Goal: Find specific page/section

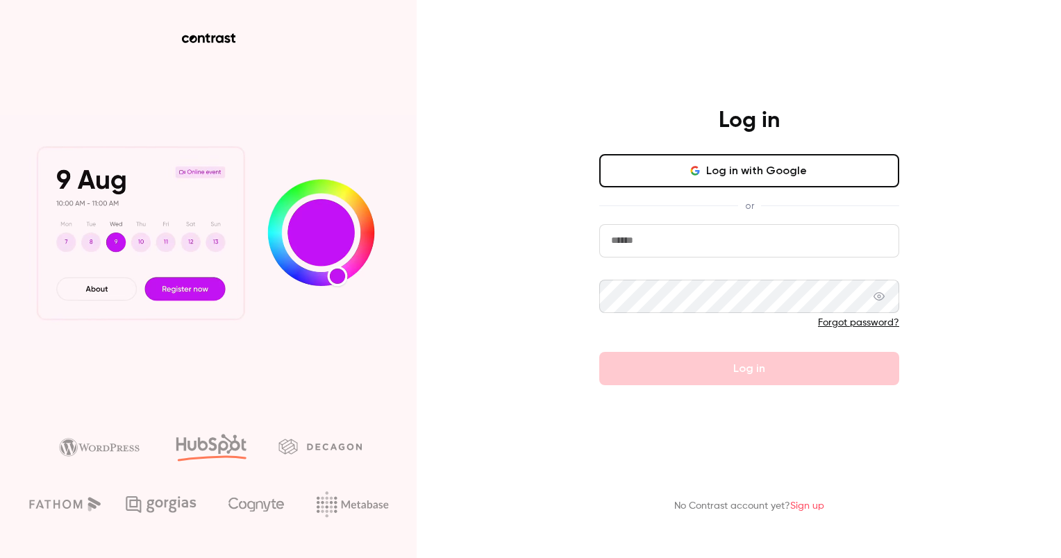
click at [653, 246] on input "email" at bounding box center [749, 240] width 300 height 33
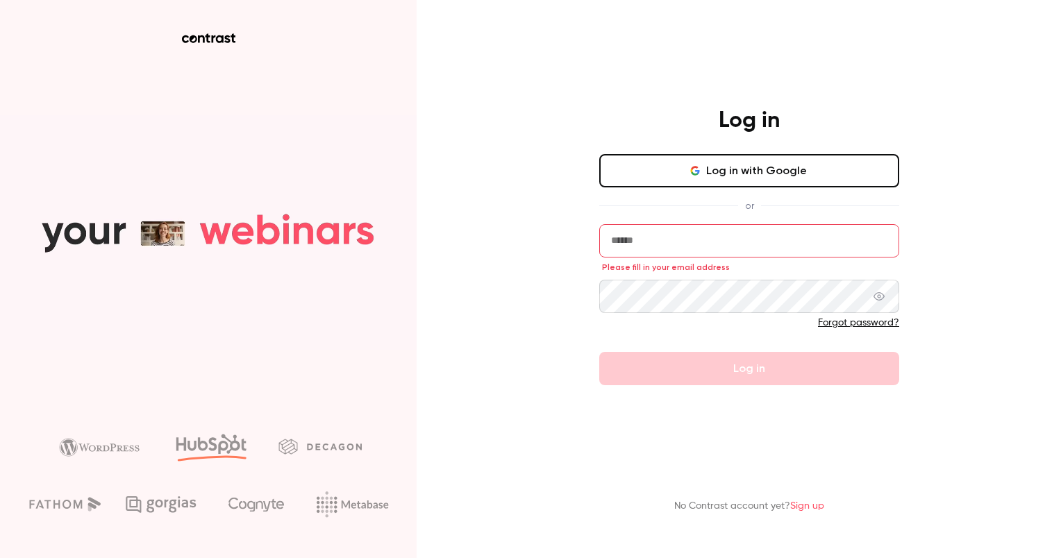
type input "**********"
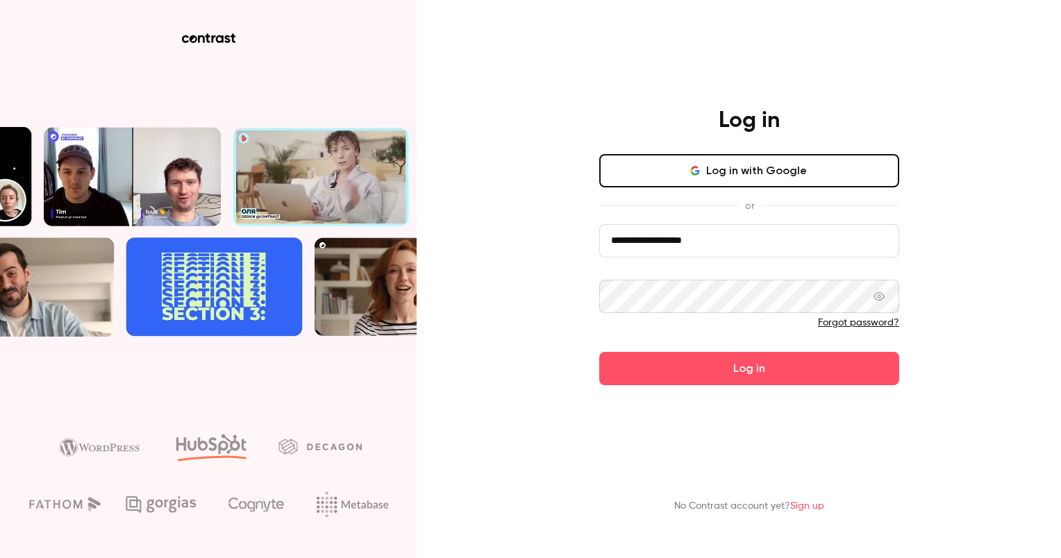
click at [733, 348] on form "**********" at bounding box center [749, 304] width 300 height 161
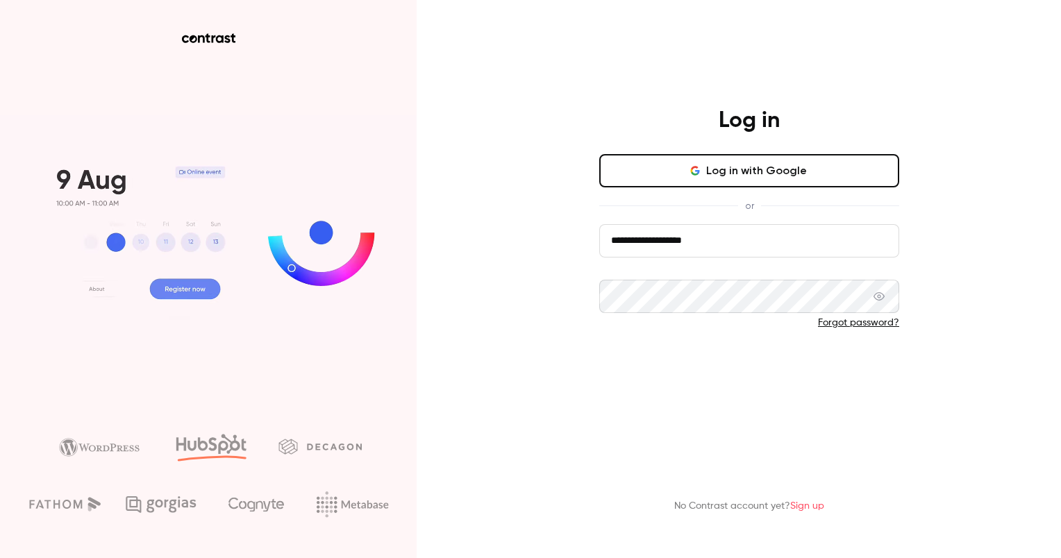
click at [743, 378] on button "Log in" at bounding box center [749, 368] width 300 height 33
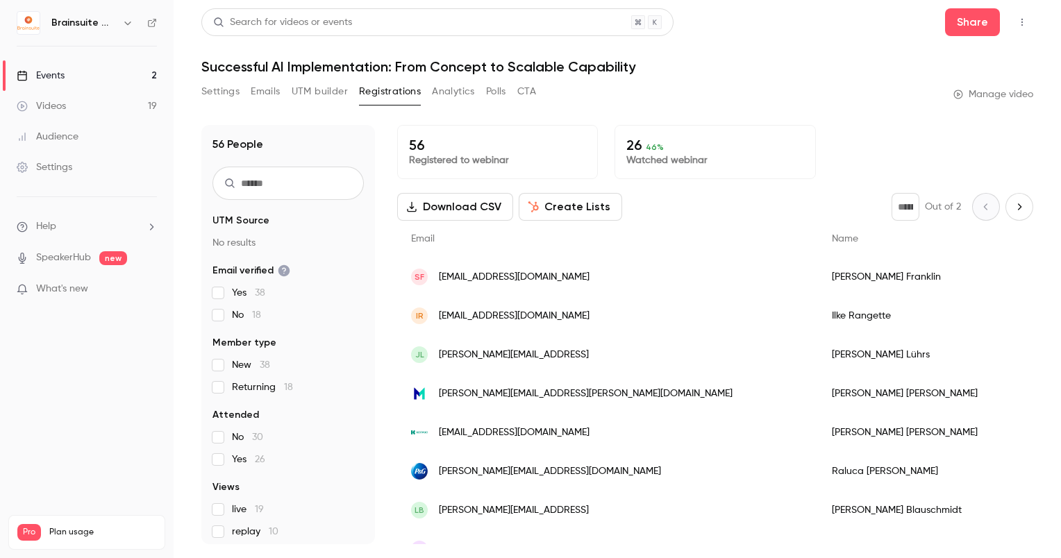
click at [67, 80] on link "Events 2" at bounding box center [87, 75] width 174 height 31
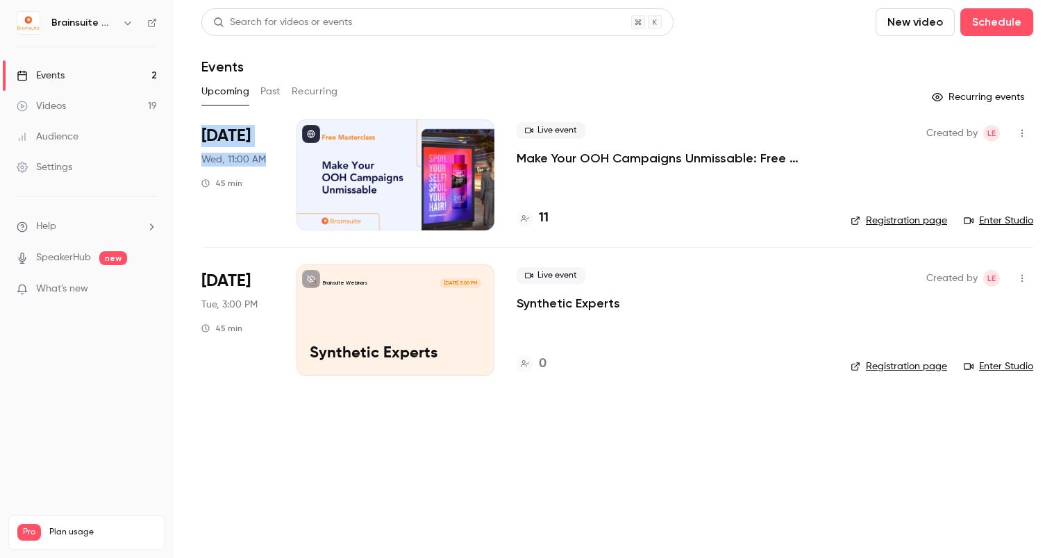
drag, startPoint x: 187, startPoint y: 128, endPoint x: 271, endPoint y: 165, distance: 92.0
click at [271, 165] on main "Search for videos or events New video Schedule Events Upcoming Past Recurring R…" at bounding box center [617, 279] width 887 height 558
copy div "[DATE] Wed, 11:00 AM"
click at [704, 516] on main "Search for videos or events New video Schedule Events Upcoming Past Recurring R…" at bounding box center [617, 279] width 887 height 558
click at [361, 151] on div at bounding box center [395, 174] width 198 height 111
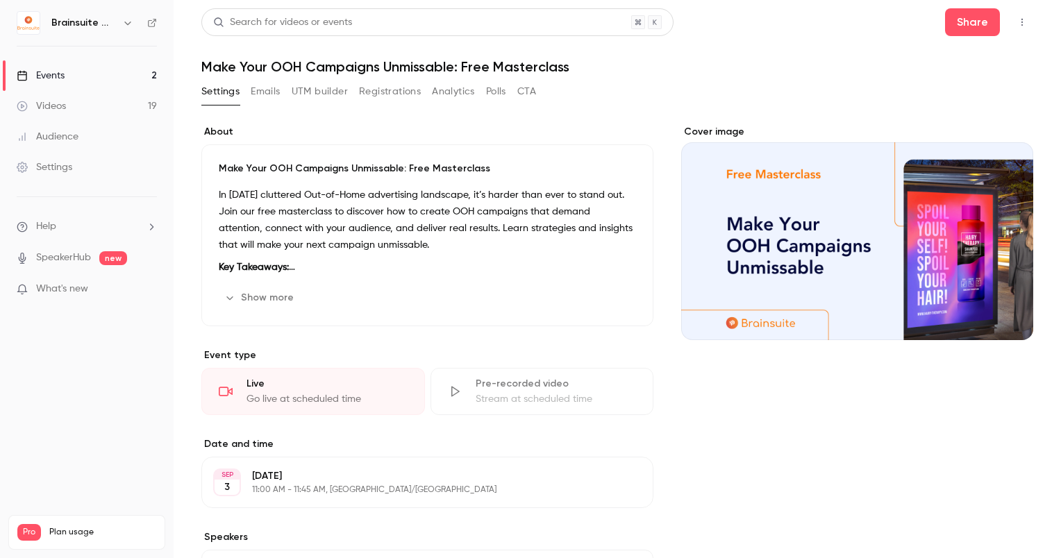
scroll to position [189, 0]
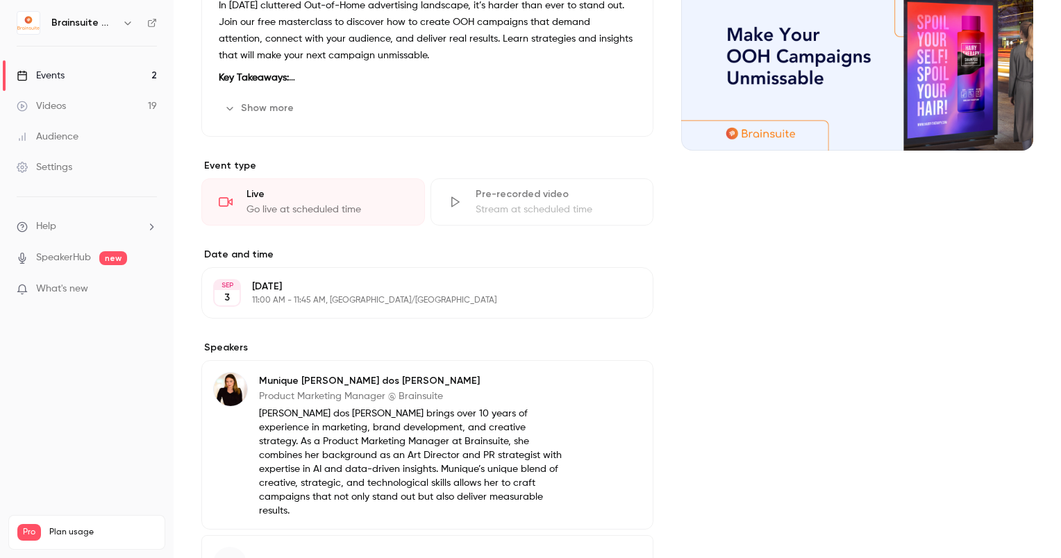
click at [726, 480] on div "Cover image" at bounding box center [857, 285] width 352 height 701
